Goal: Information Seeking & Learning: Learn about a topic

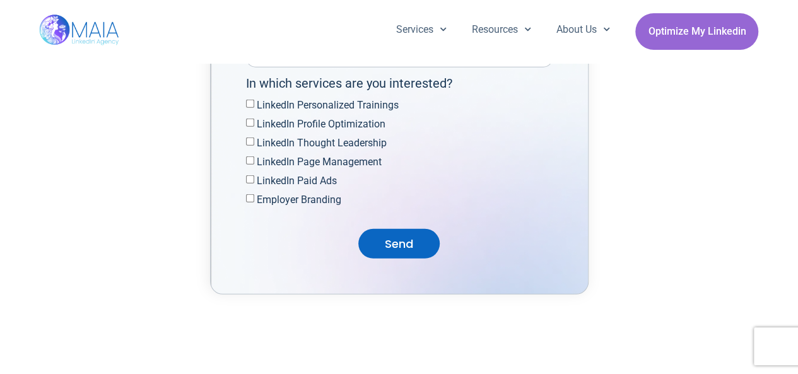
scroll to position [4291, 0]
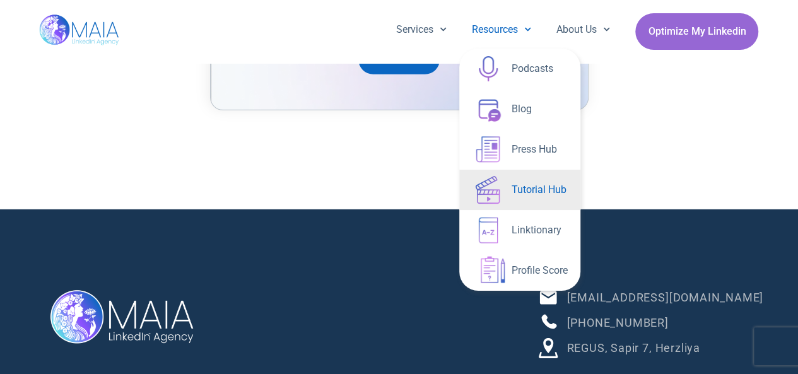
click at [521, 192] on link "Tutorial Hub" at bounding box center [519, 190] width 121 height 40
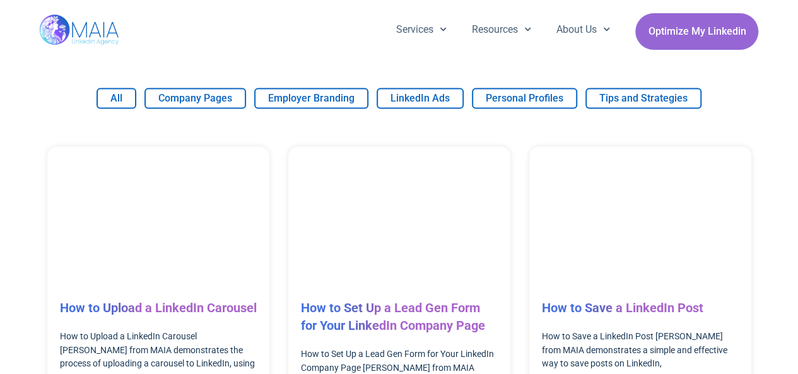
scroll to position [868, 0]
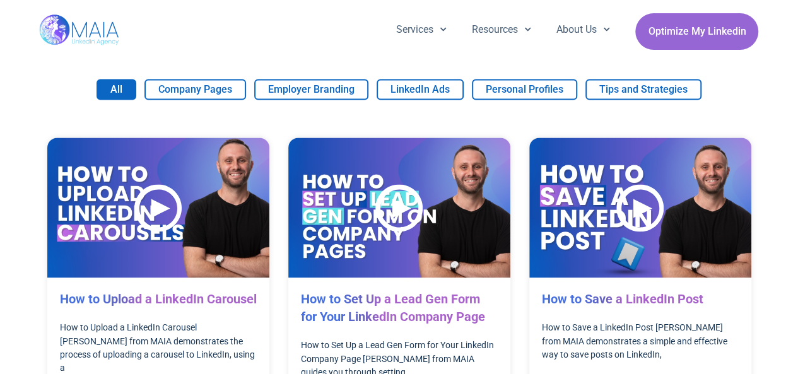
click at [118, 88] on button "All" at bounding box center [117, 89] width 40 height 21
click at [148, 204] on div at bounding box center [157, 210] width 47 height 52
click at [158, 205] on div at bounding box center [157, 210] width 47 height 52
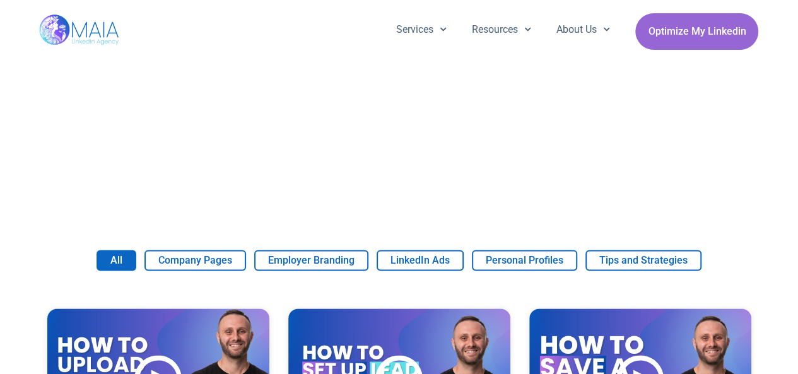
scroll to position [805, 0]
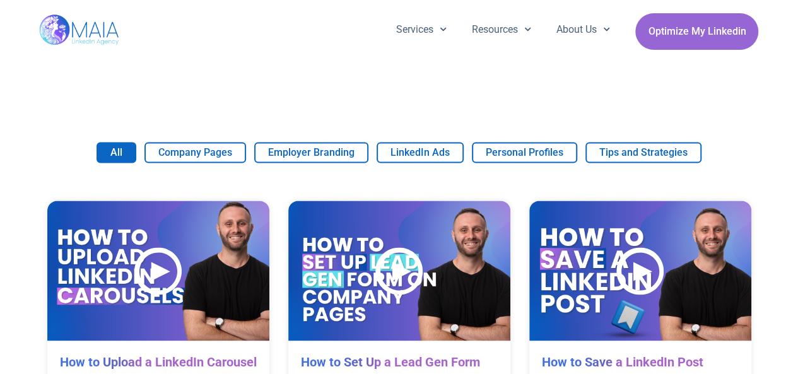
click at [151, 276] on div at bounding box center [157, 273] width 47 height 52
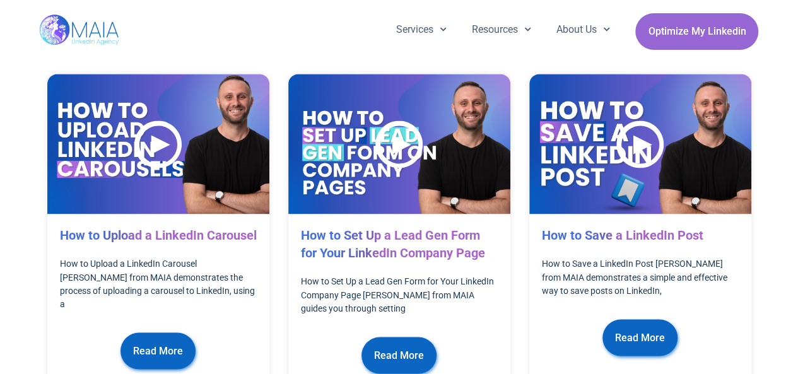
scroll to position [931, 0]
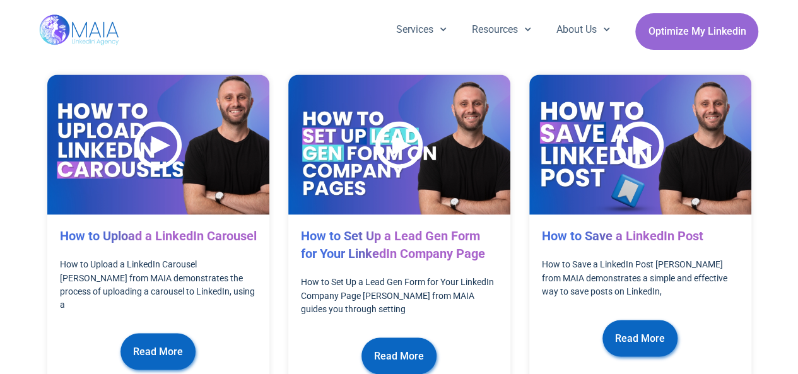
click at [359, 139] on img at bounding box center [399, 144] width 222 height 140
click at [396, 142] on div at bounding box center [398, 147] width 47 height 52
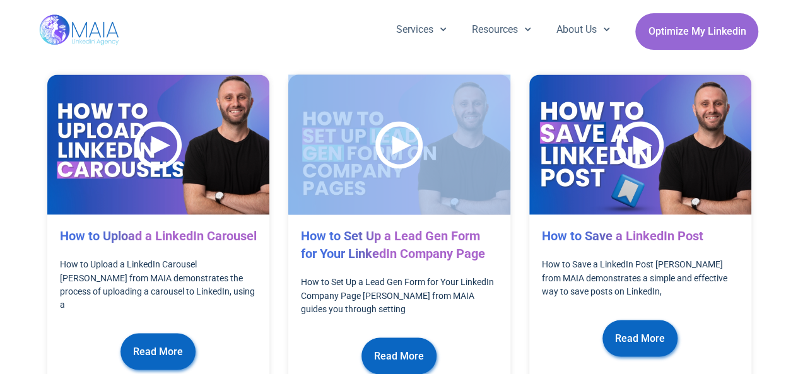
click at [396, 142] on div at bounding box center [398, 147] width 47 height 52
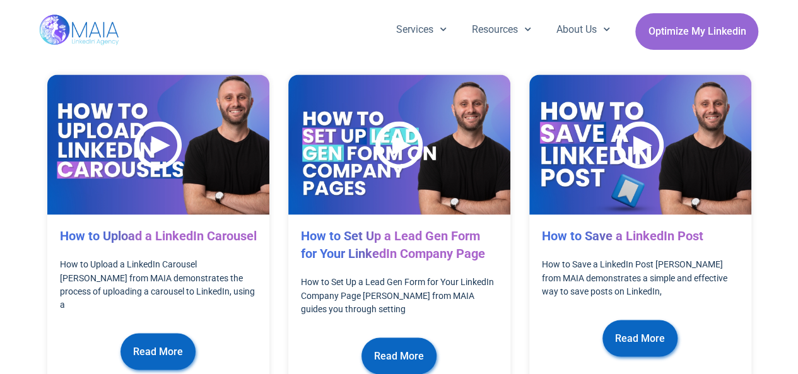
click at [165, 143] on div at bounding box center [157, 147] width 47 height 52
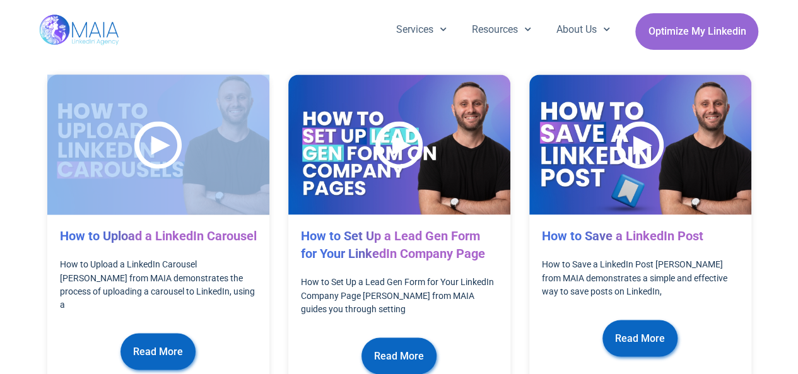
click at [165, 143] on div at bounding box center [157, 147] width 47 height 52
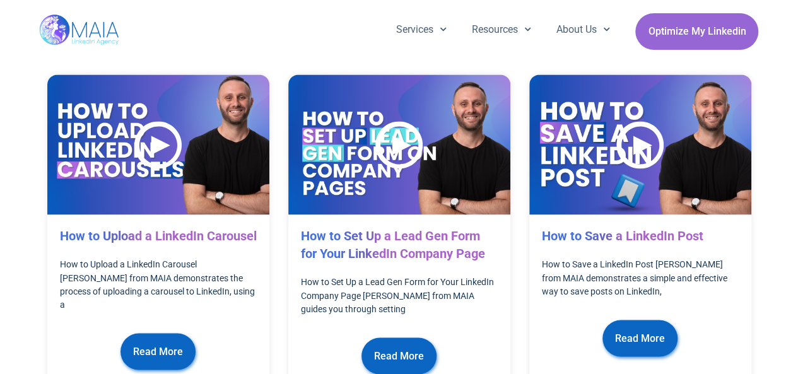
click at [622, 148] on div at bounding box center [639, 147] width 47 height 52
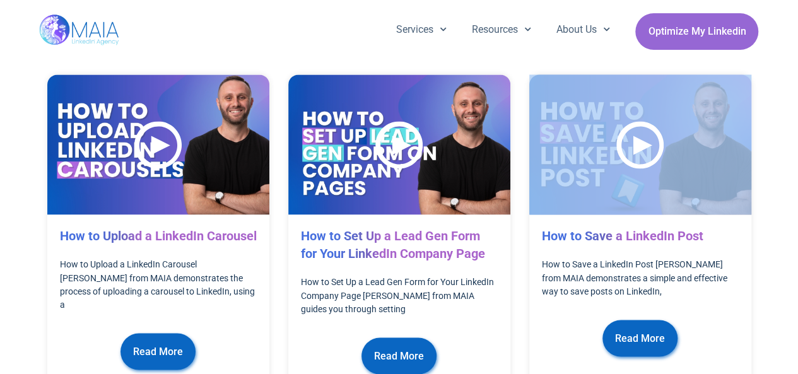
click at [622, 148] on div at bounding box center [639, 147] width 47 height 52
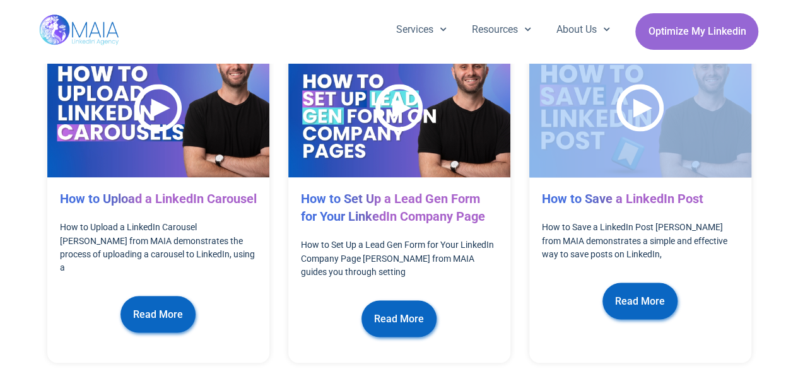
scroll to position [1057, 0]
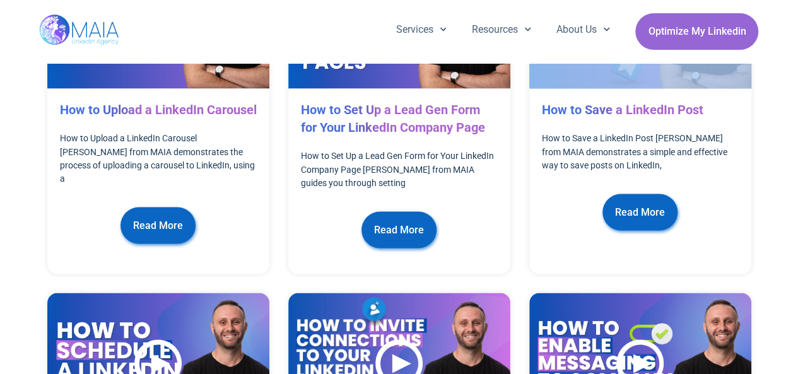
click at [141, 234] on span "Read More" at bounding box center [158, 225] width 50 height 24
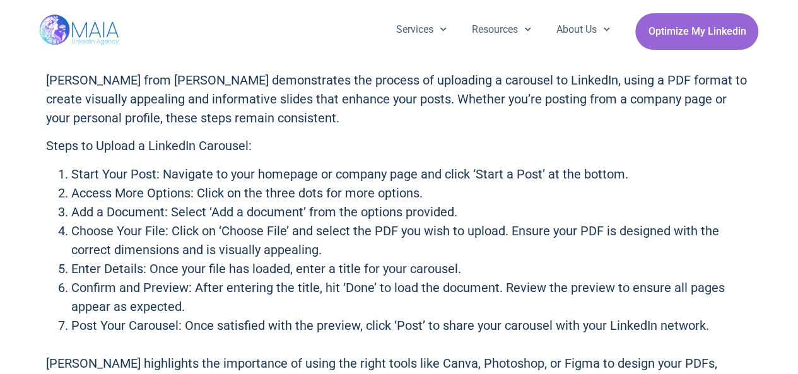
scroll to position [568, 0]
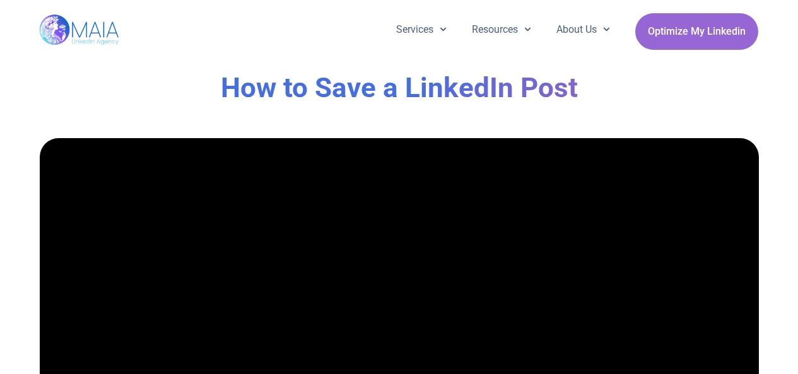
scroll to position [189, 0]
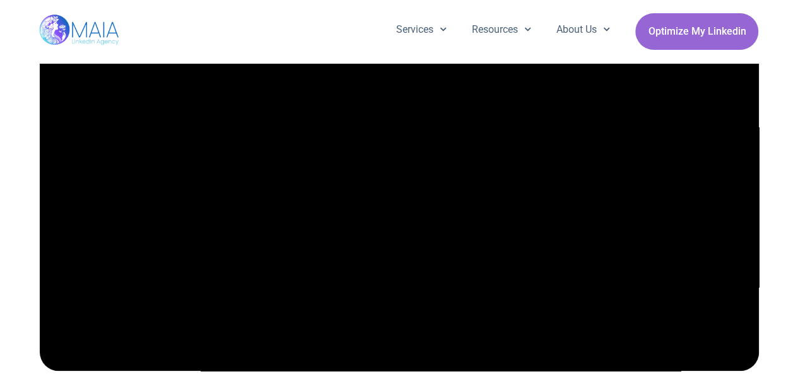
scroll to position [189, 0]
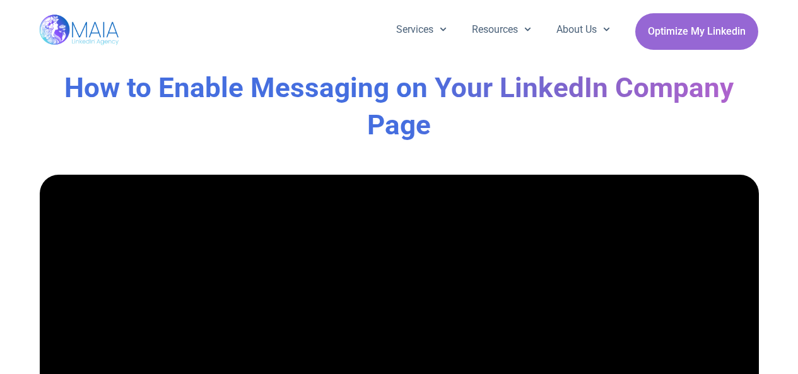
scroll to position [189, 0]
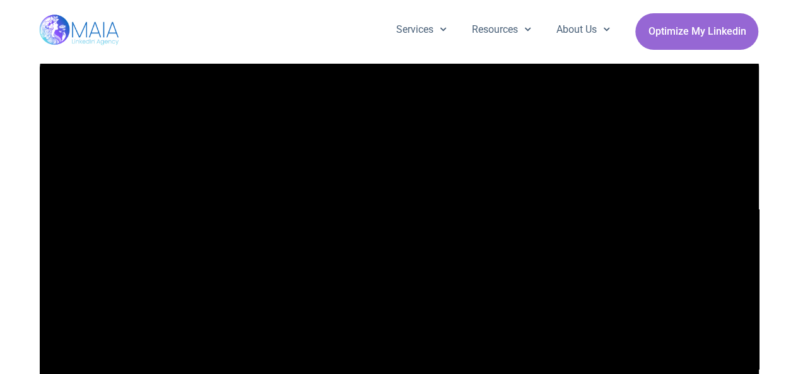
scroll to position [189, 0]
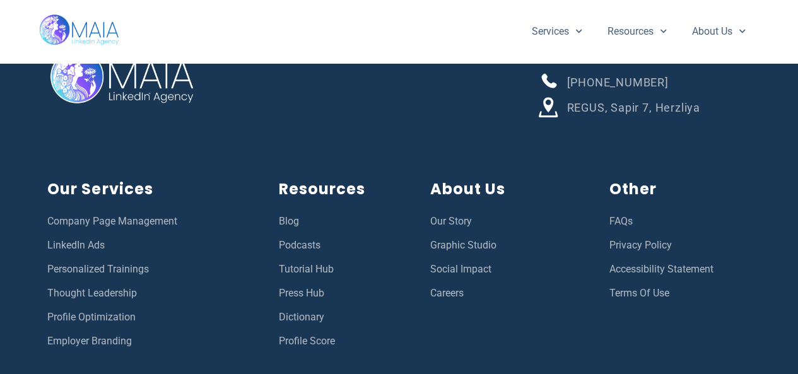
scroll to position [2740, 0]
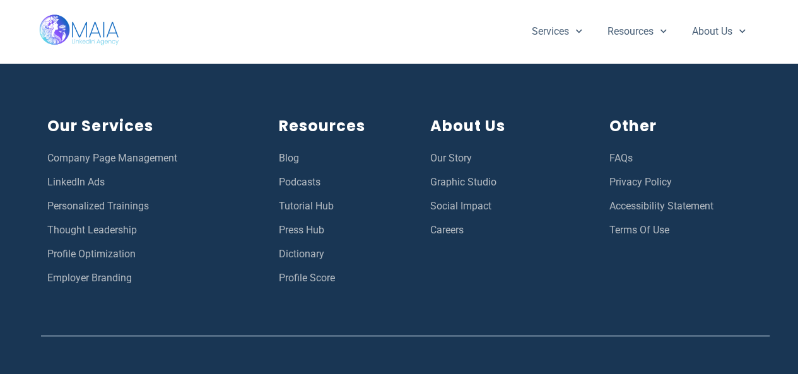
click at [656, 191] on span "Privacy Policy" at bounding box center [641, 182] width 62 height 16
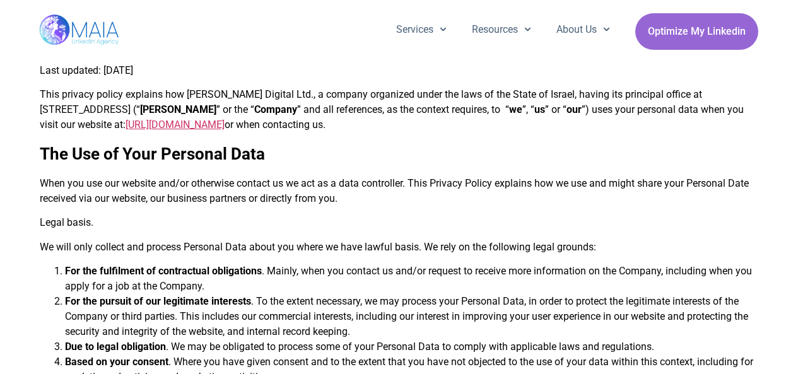
scroll to position [2272, 0]
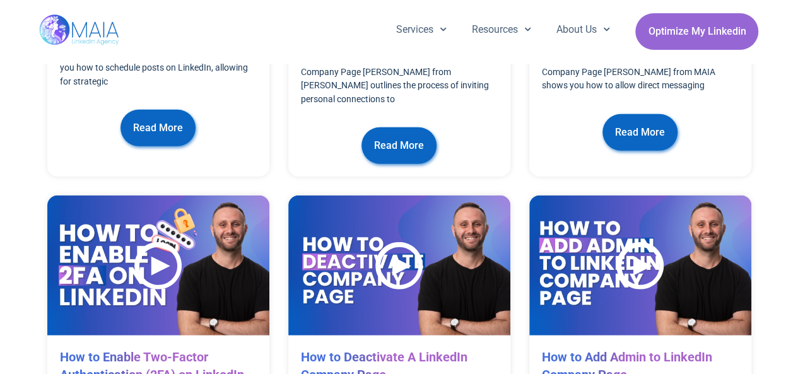
click at [158, 242] on div at bounding box center [157, 268] width 47 height 52
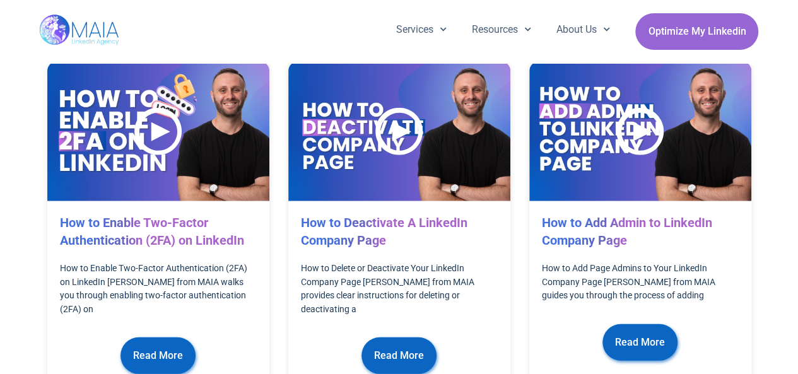
scroll to position [1560, 0]
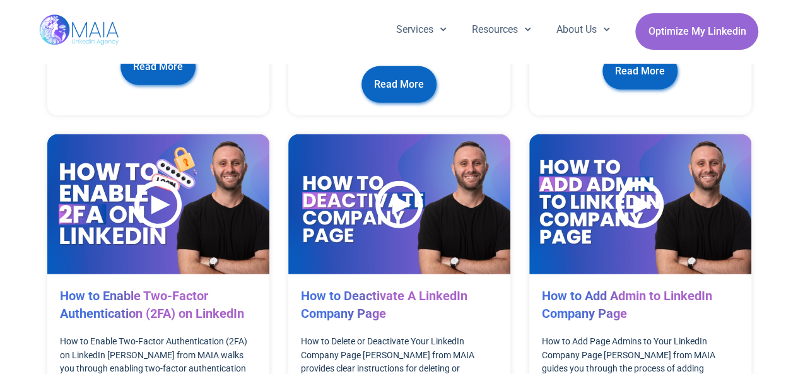
click at [405, 181] on div at bounding box center [398, 207] width 47 height 52
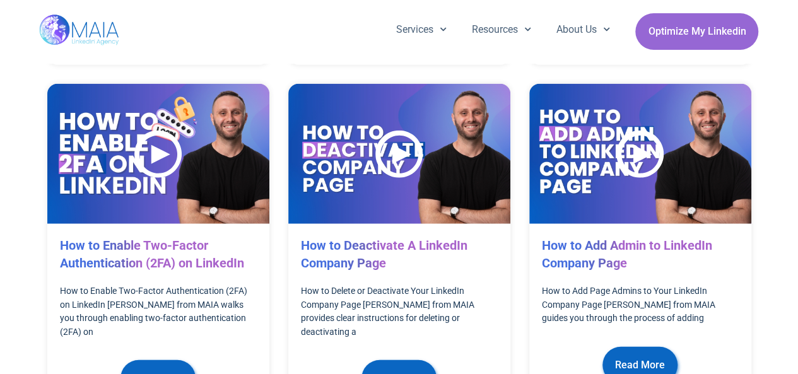
scroll to position [1623, 0]
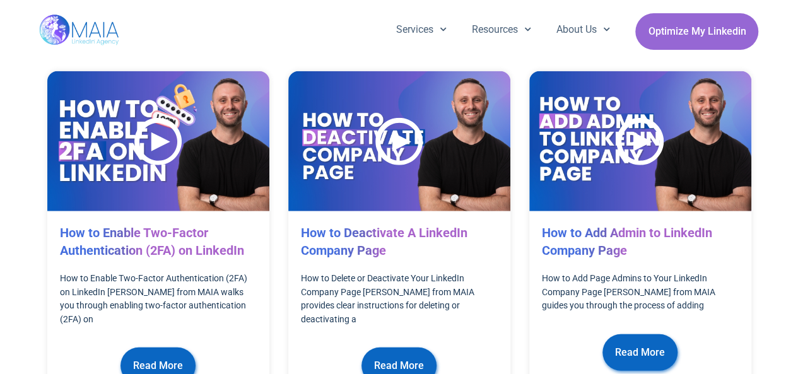
click at [622, 124] on div at bounding box center [639, 144] width 47 height 52
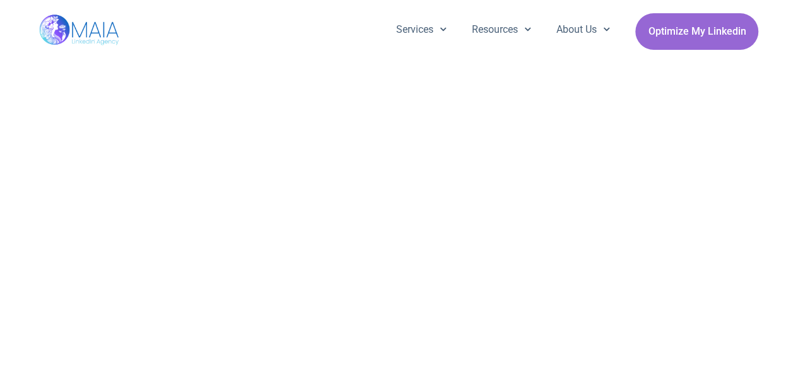
scroll to position [424, 0]
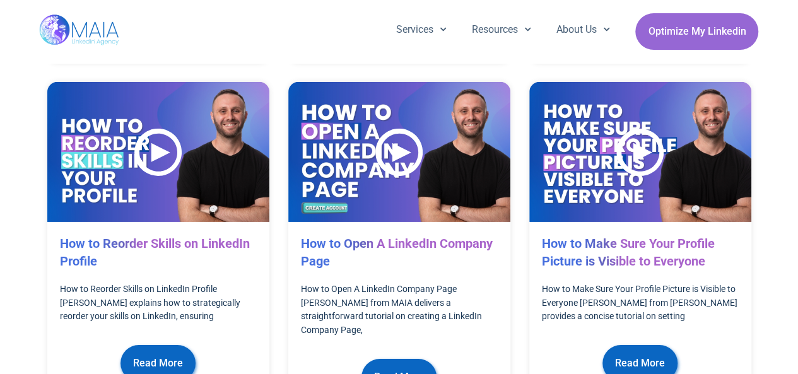
scroll to position [1940, 0]
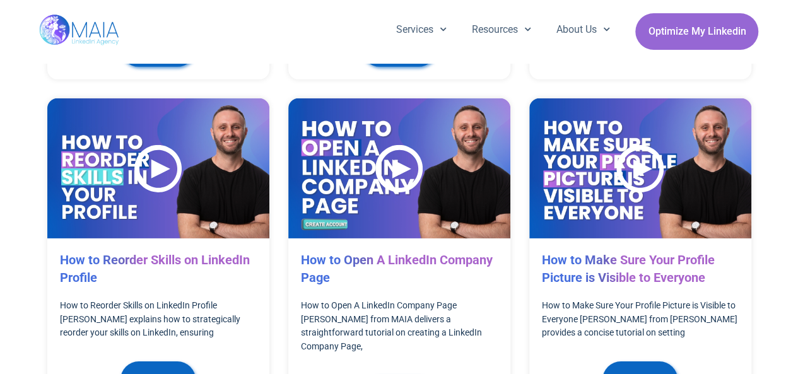
click at [147, 145] on div at bounding box center [157, 171] width 47 height 52
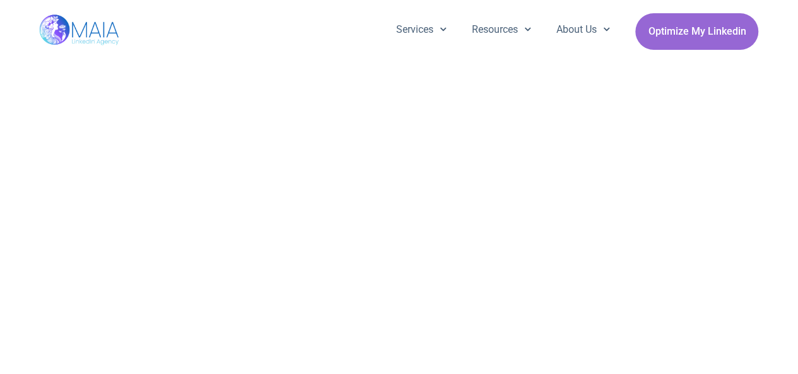
scroll to position [487, 0]
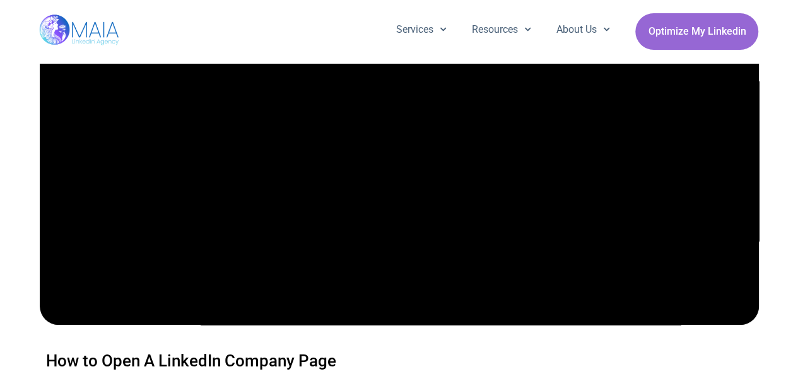
scroll to position [189, 0]
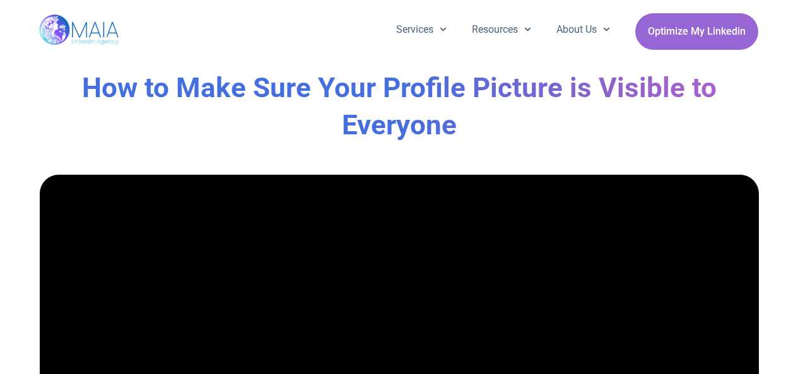
scroll to position [189, 0]
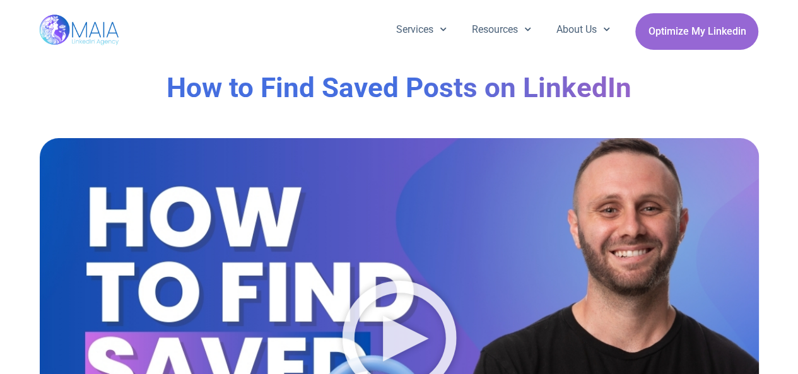
click at [432, 258] on div at bounding box center [399, 340] width 719 height 404
click at [416, 336] on icon "Play Video" at bounding box center [399, 338] width 114 height 114
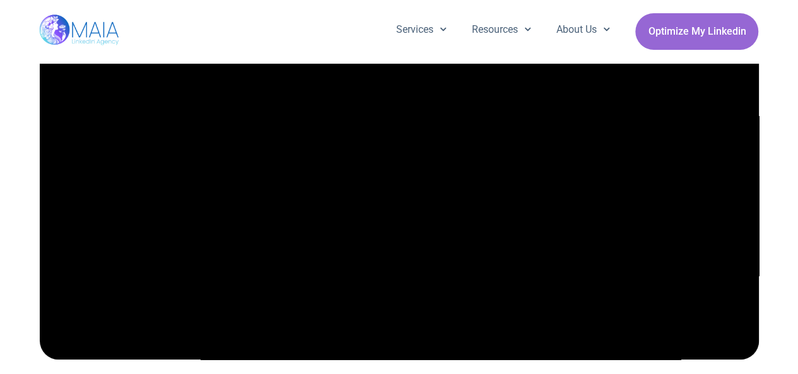
scroll to position [189, 0]
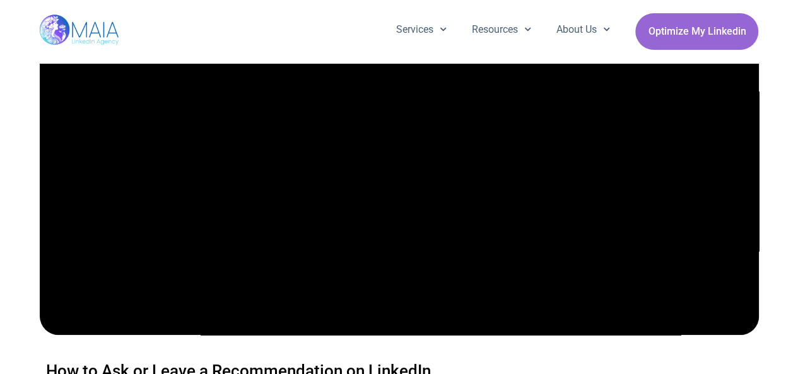
scroll to position [189, 0]
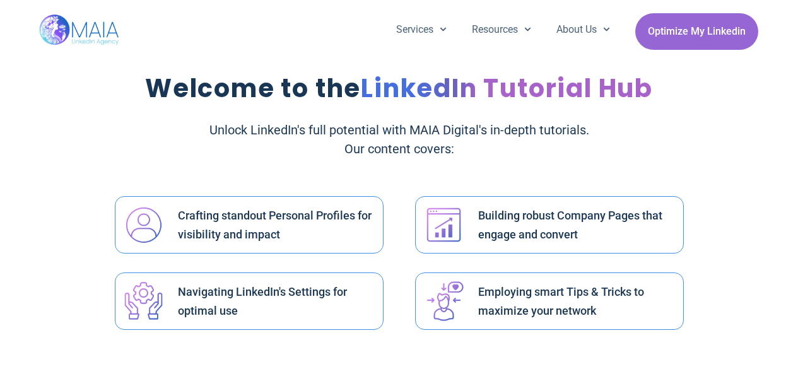
scroll to position [2335, 0]
